Goal: Communication & Community: Answer question/provide support

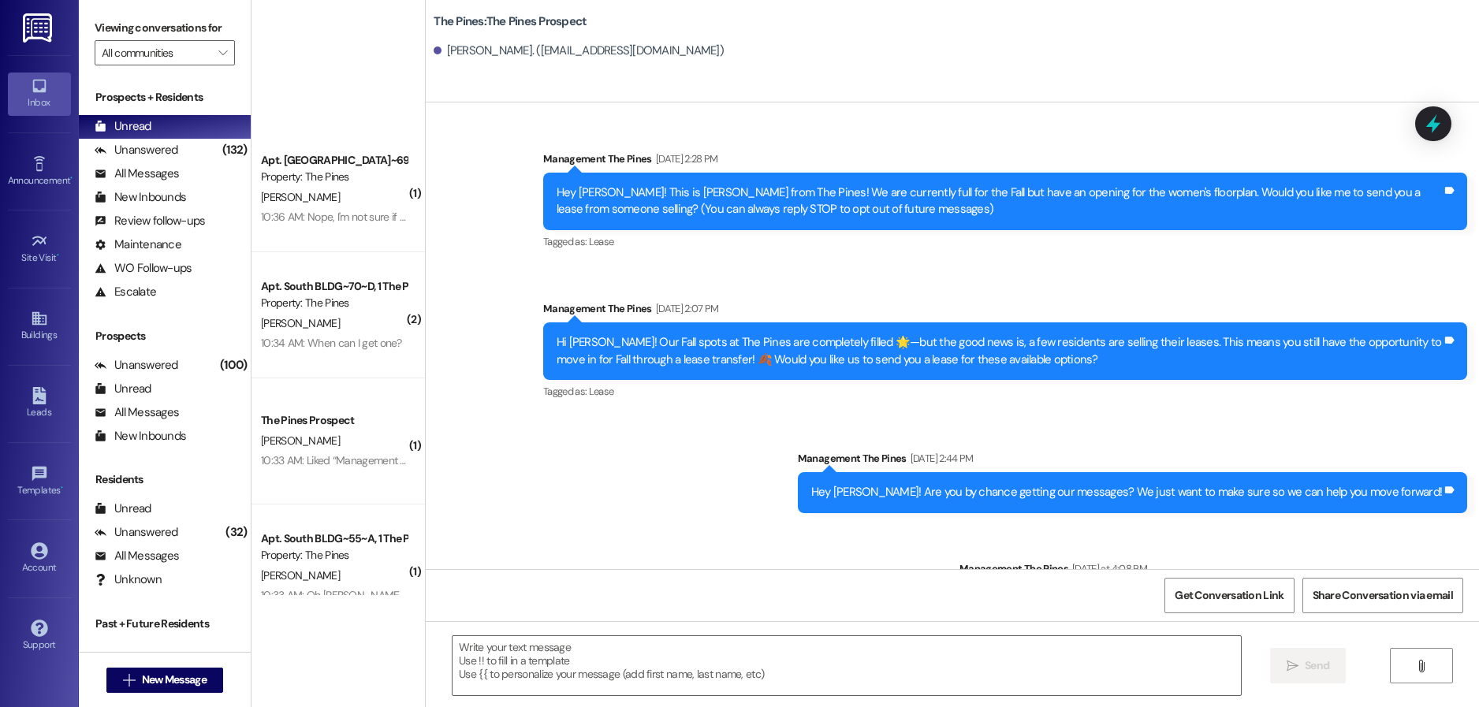
scroll to position [386, 0]
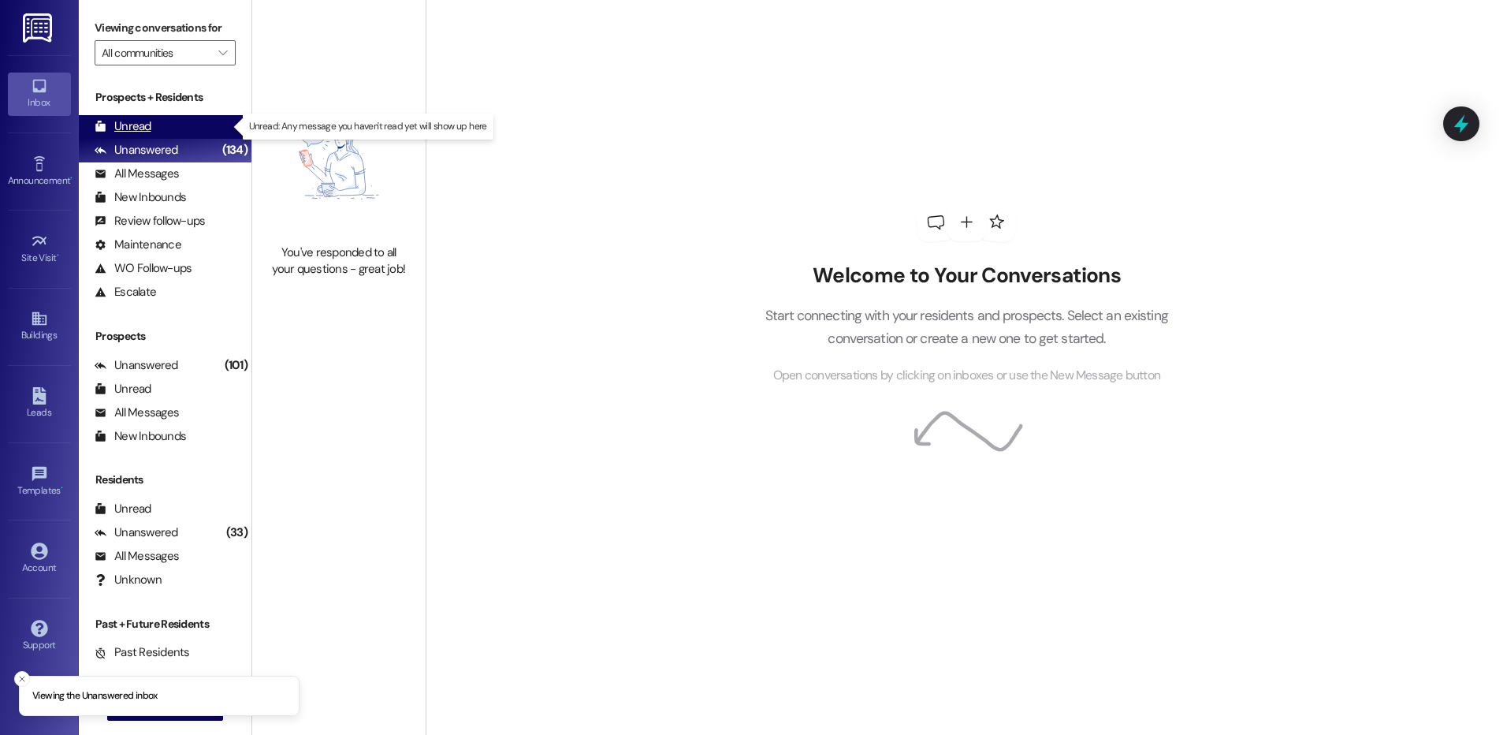
click at [157, 116] on div "Unread (0)" at bounding box center [165, 127] width 173 height 24
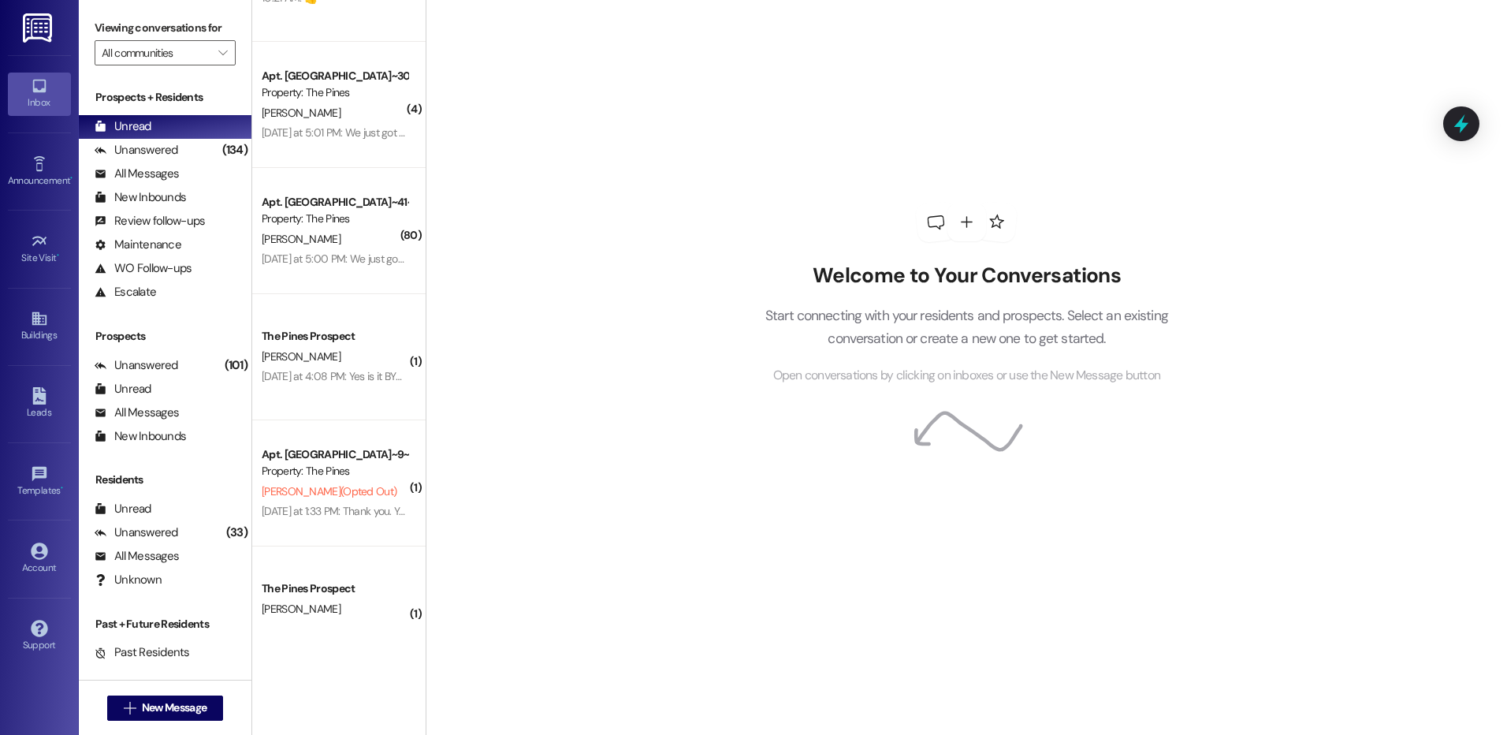
scroll to position [891, 0]
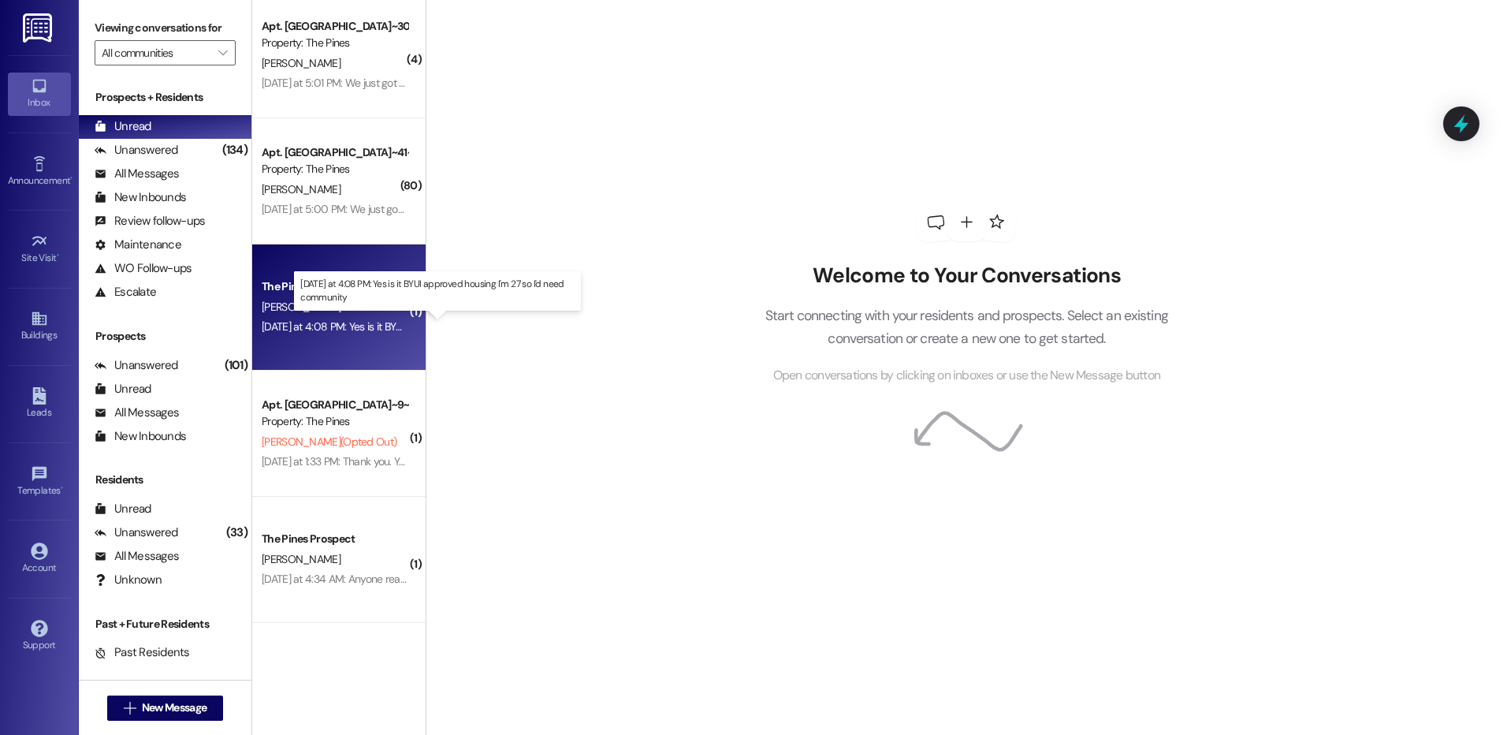
click at [309, 326] on div "Yesterday at 4:08 PM: Yes is it BYUI approved housing I'm 27 so I'd need commun…" at bounding box center [443, 326] width 362 height 14
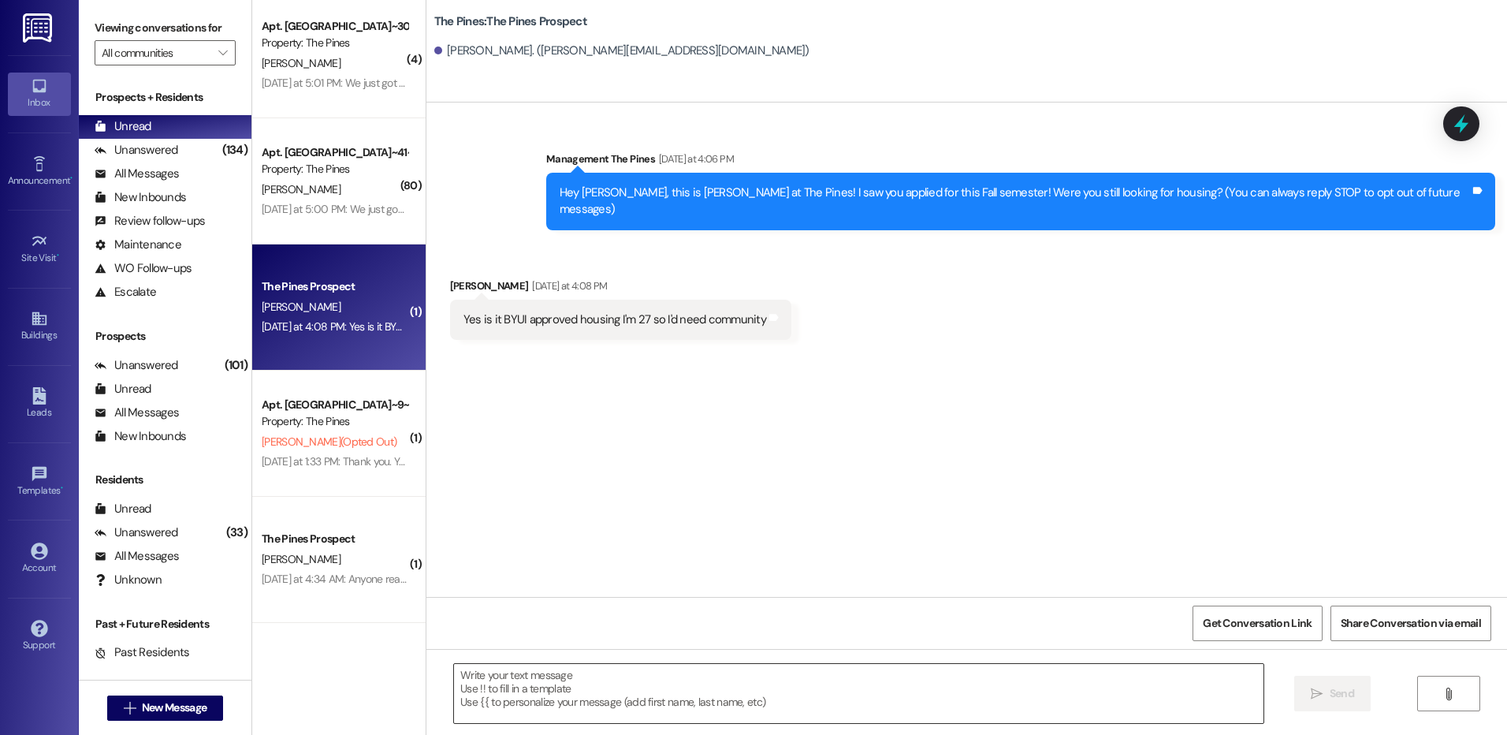
click at [525, 691] on textarea at bounding box center [858, 693] width 809 height 59
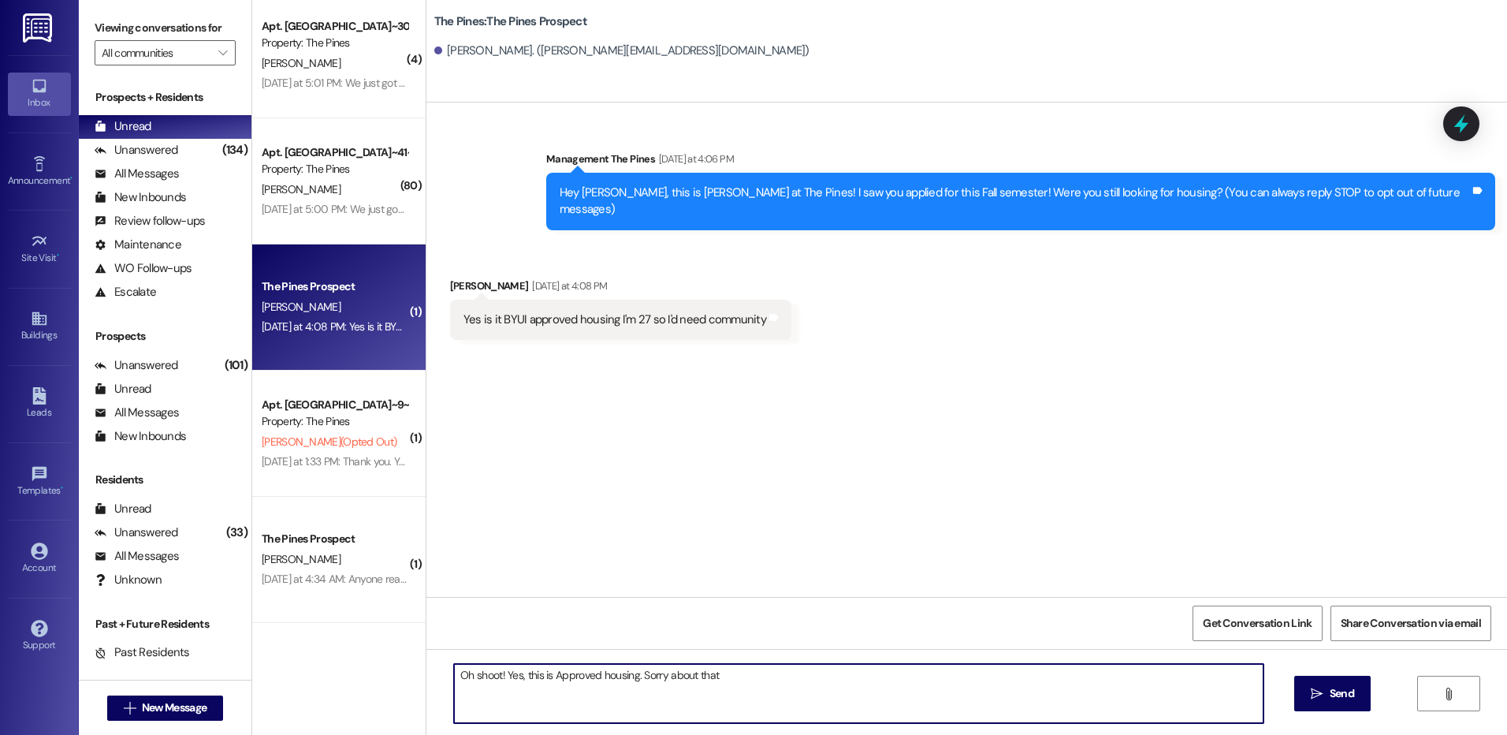
type textarea "Oh shoot! Yes, this is Approved housing. Sorry about that!"
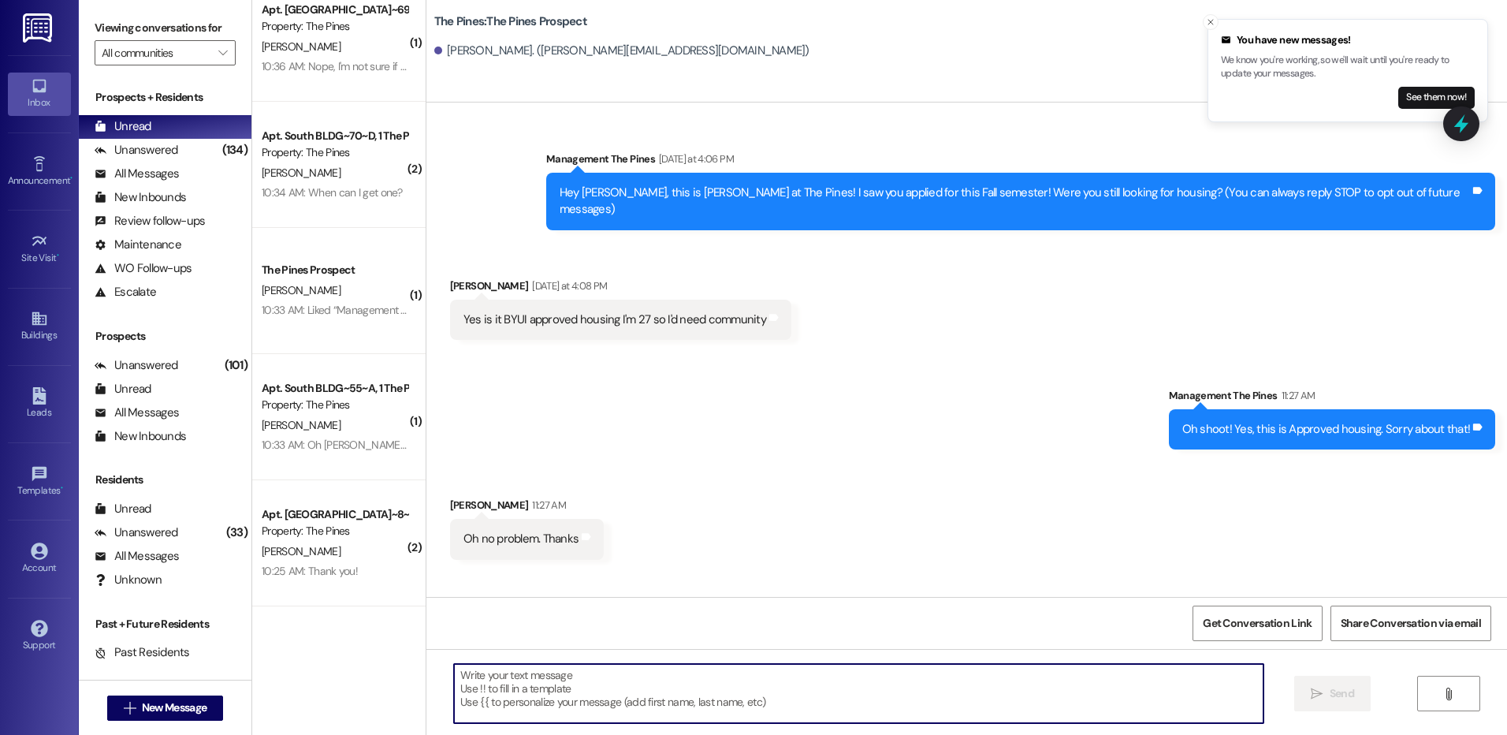
scroll to position [0, 0]
